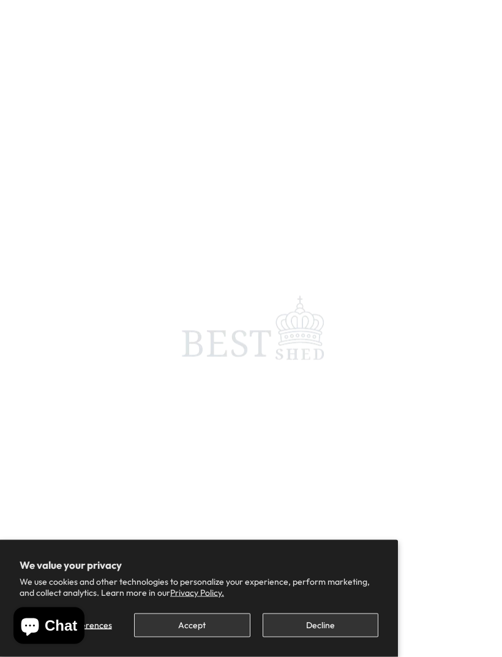
scroll to position [49, 0]
click at [204, 637] on button "Accept" at bounding box center [192, 625] width 116 height 24
click at [180, 637] on button "Accept" at bounding box center [192, 625] width 116 height 24
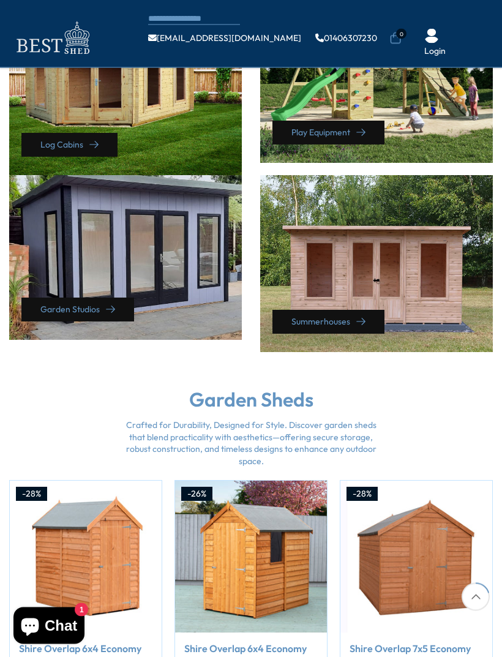
scroll to position [588, 0]
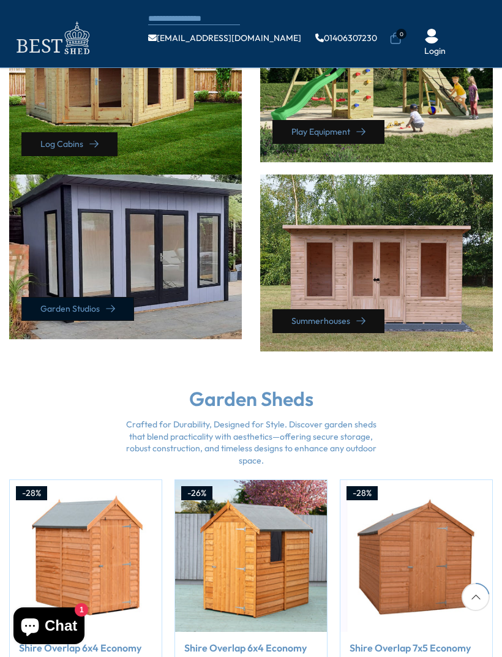
click at [65, 321] on link "Garden Studios" at bounding box center [77, 309] width 113 height 24
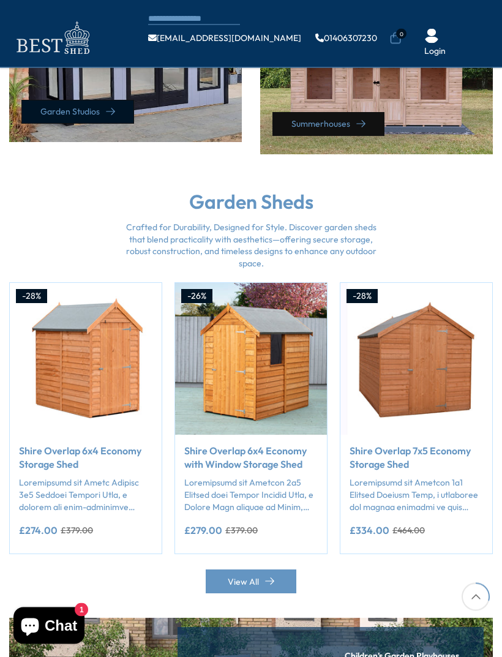
scroll to position [834, 0]
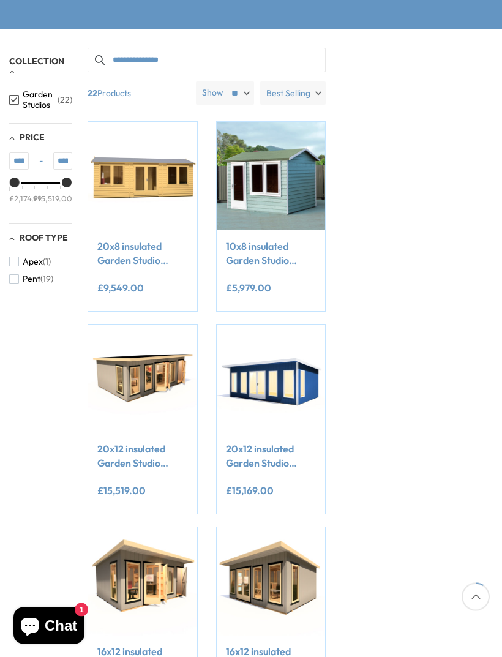
scroll to position [181, 0]
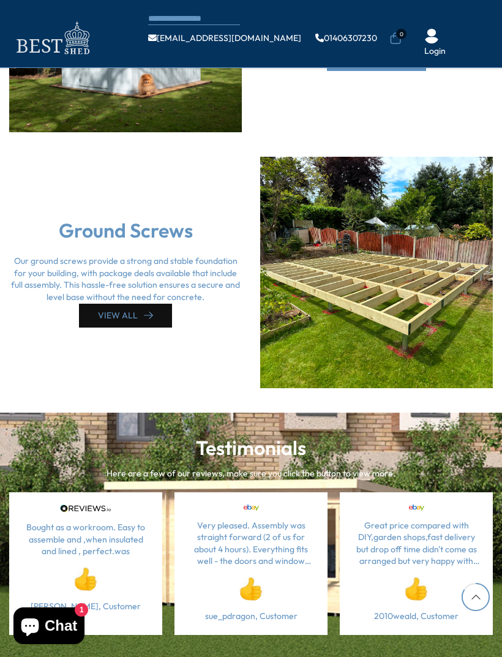
scroll to position [2478, 0]
